Goal: Information Seeking & Learning: Learn about a topic

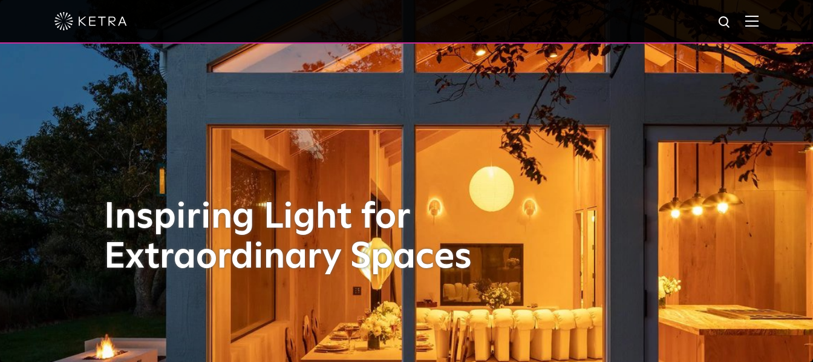
select select "English"
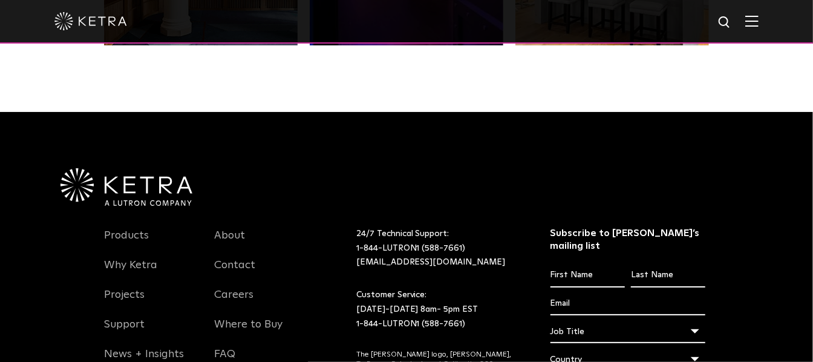
scroll to position [2544, 0]
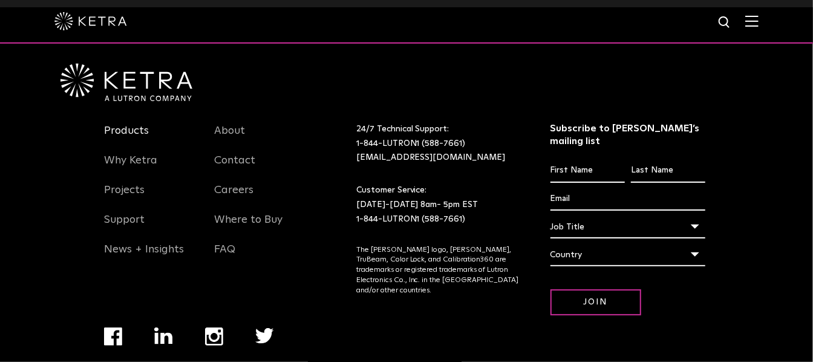
click at [122, 124] on link "Products" at bounding box center [126, 138] width 45 height 28
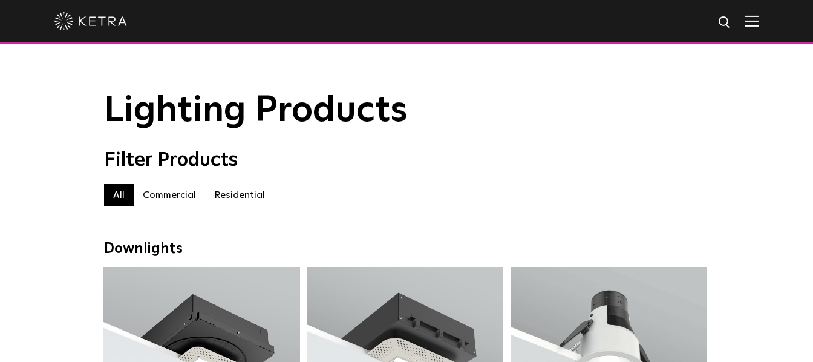
select select "English"
click at [234, 198] on label "Residential" at bounding box center [239, 195] width 69 height 22
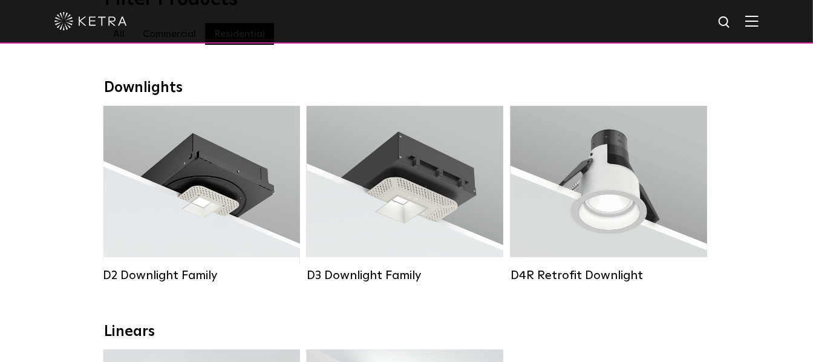
scroll to position [161, 0]
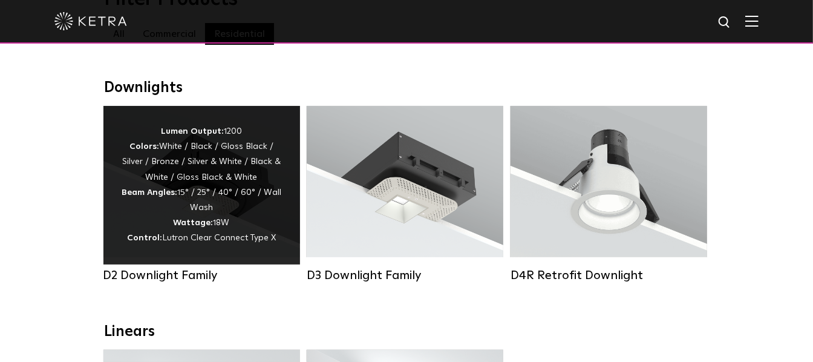
click at [206, 197] on div "Lumen Output: 1200 Colors: White / Black / Gloss Black / Silver / Bronze / Silv…" at bounding box center [202, 185] width 160 height 122
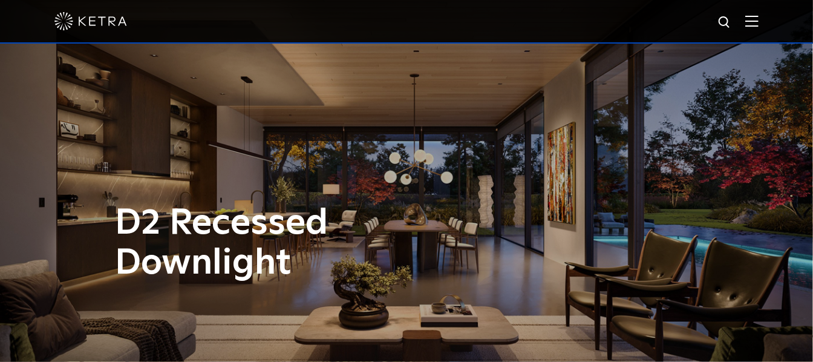
select select "English"
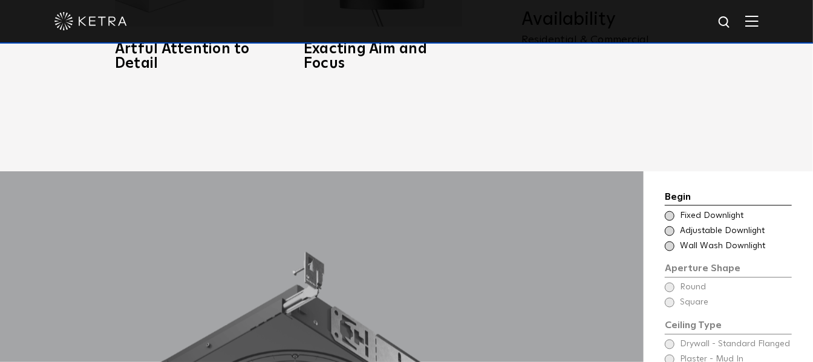
scroll to position [787, 0]
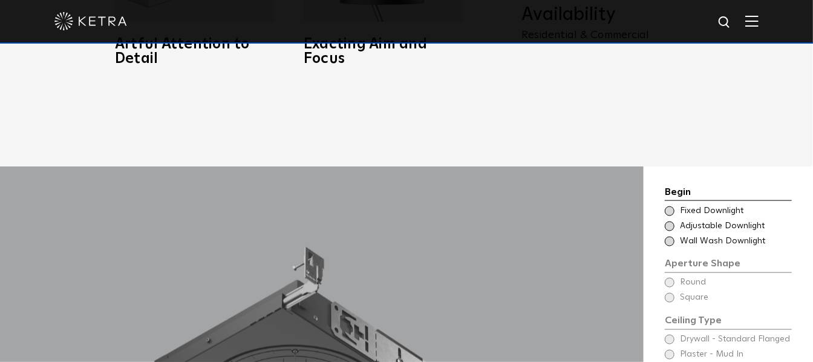
click at [666, 206] on span at bounding box center [670, 211] width 10 height 10
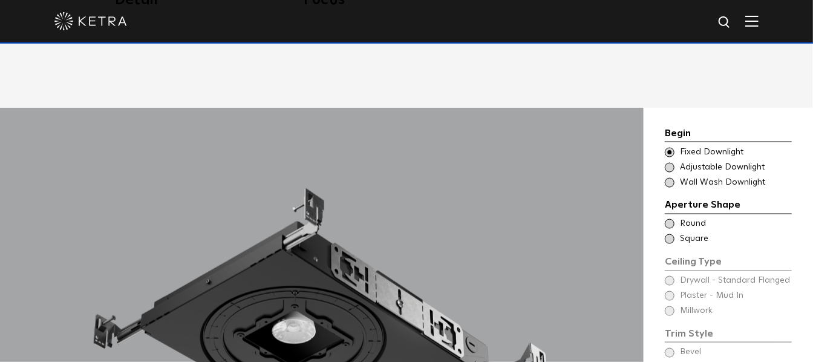
scroll to position [847, 0]
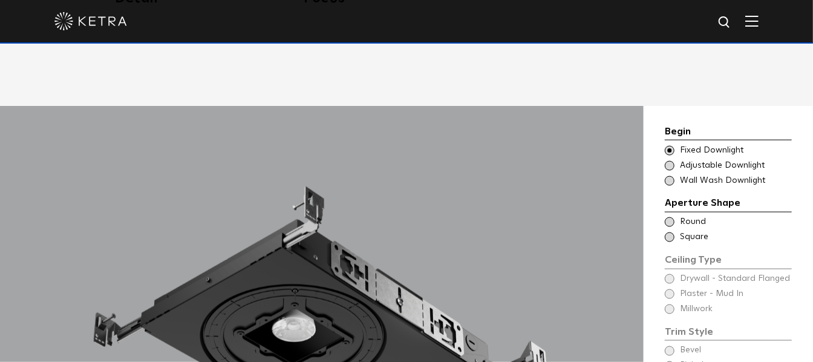
click at [670, 217] on span at bounding box center [670, 222] width 10 height 10
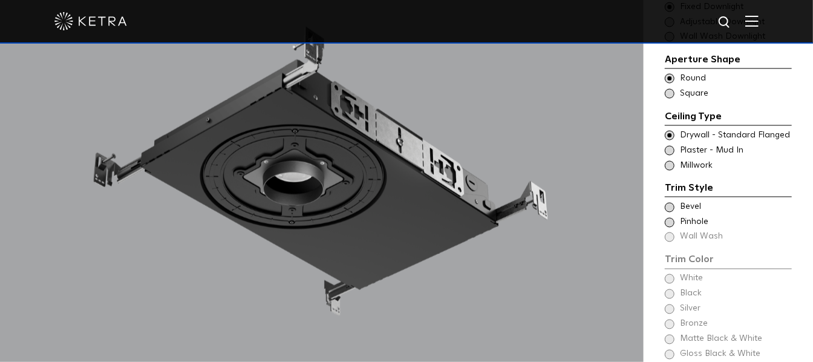
scroll to position [1008, 0]
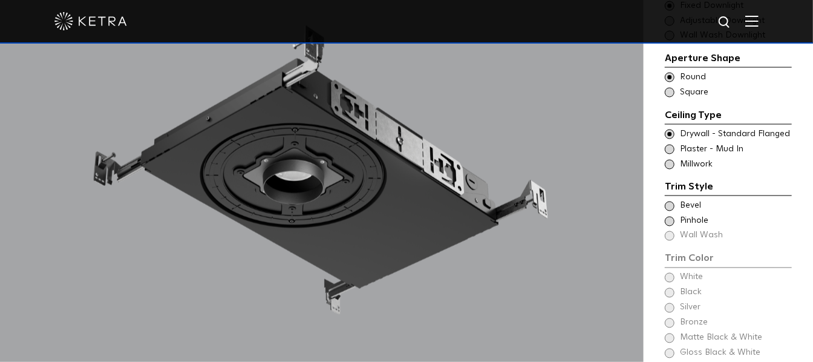
click at [670, 201] on span at bounding box center [670, 206] width 10 height 10
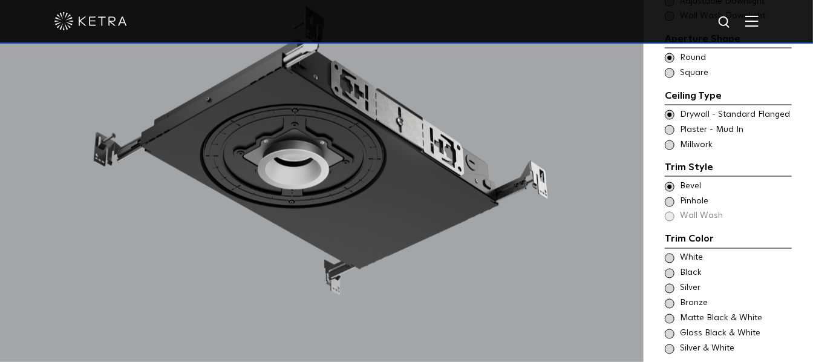
scroll to position [1029, 0]
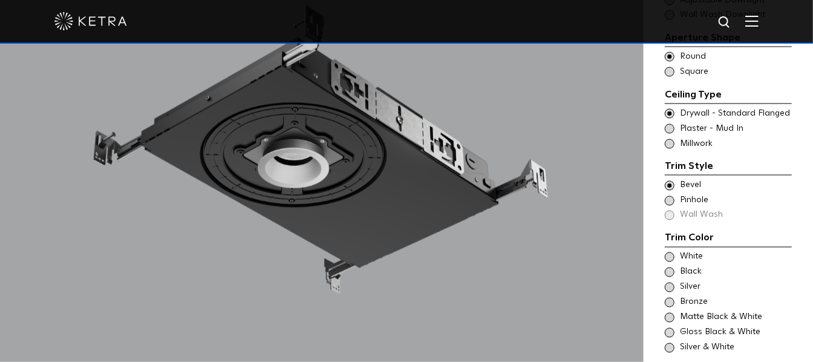
click at [670, 252] on span at bounding box center [670, 257] width 10 height 10
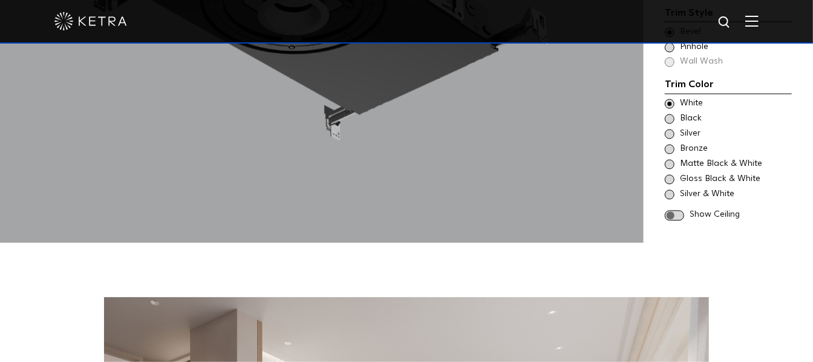
scroll to position [1210, 0]
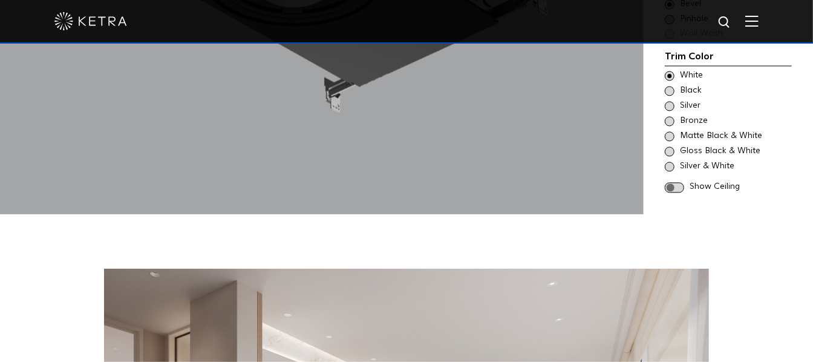
click at [670, 182] on span at bounding box center [674, 187] width 19 height 10
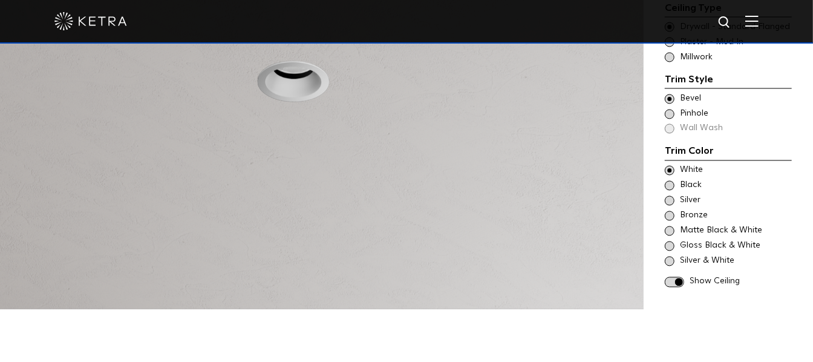
scroll to position [1109, 0]
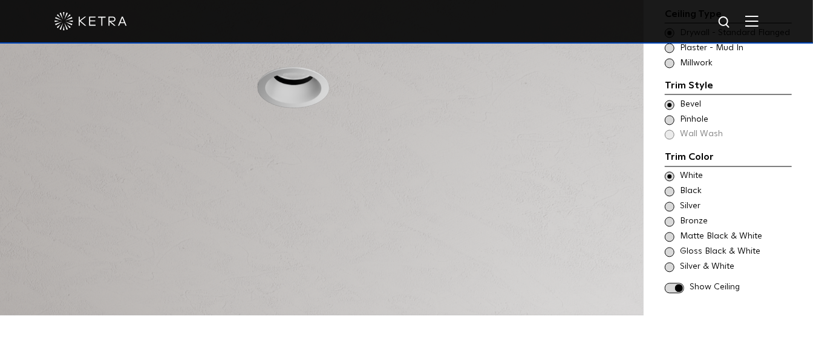
click at [678, 283] on span at bounding box center [674, 288] width 19 height 10
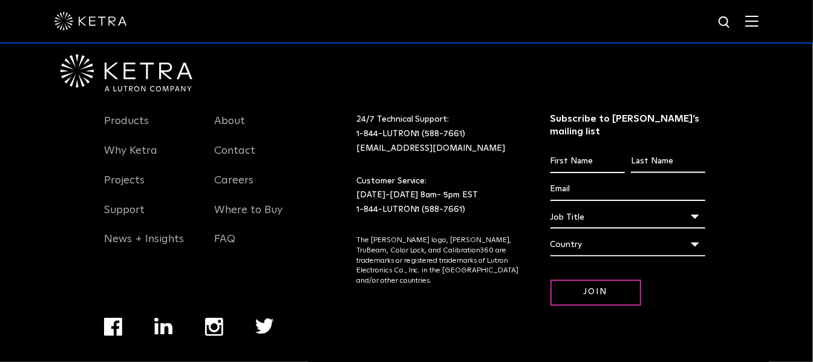
scroll to position [3372, 0]
